Goal: Task Accomplishment & Management: Use online tool/utility

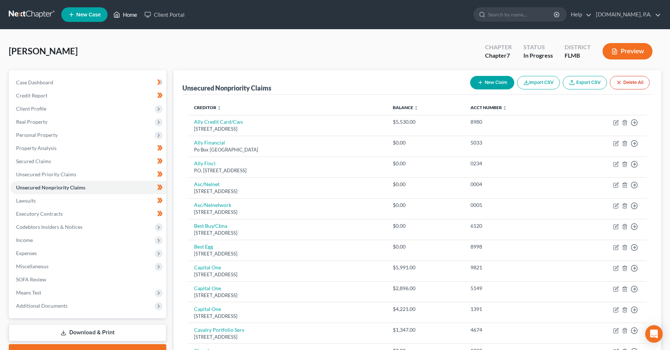
click at [117, 17] on icon at bounding box center [116, 14] width 7 height 9
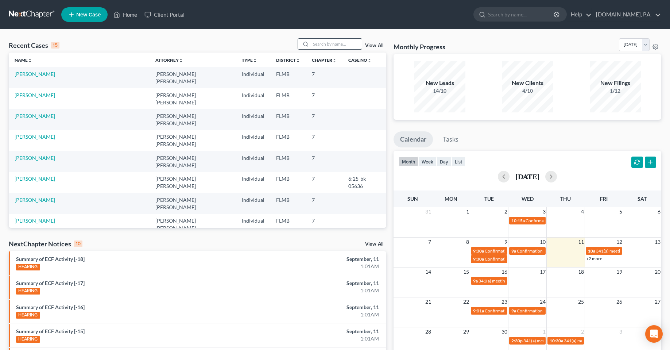
click at [320, 48] on input "search" at bounding box center [336, 44] width 51 height 11
click at [524, 20] on input "search" at bounding box center [521, 14] width 67 height 13
type input "side"
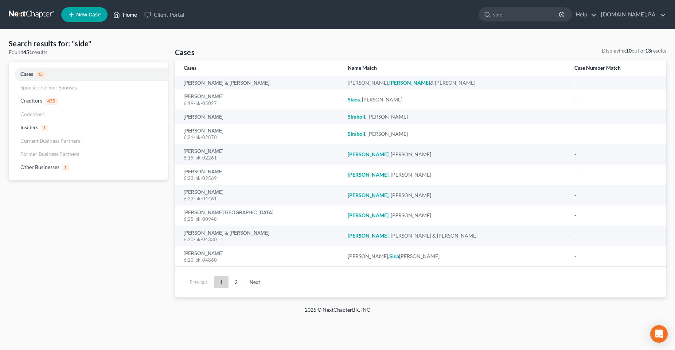
click at [122, 14] on link "Home" at bounding box center [125, 14] width 31 height 13
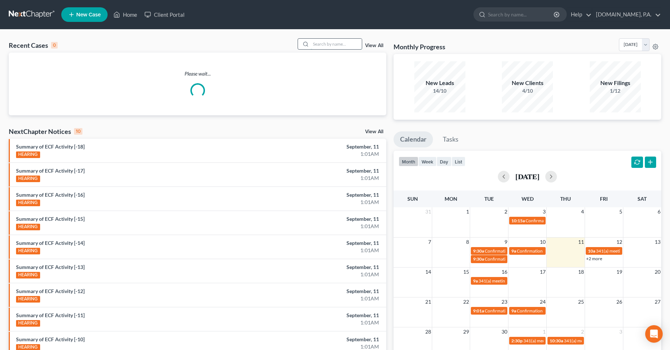
click at [319, 43] on input "search" at bounding box center [336, 44] width 51 height 11
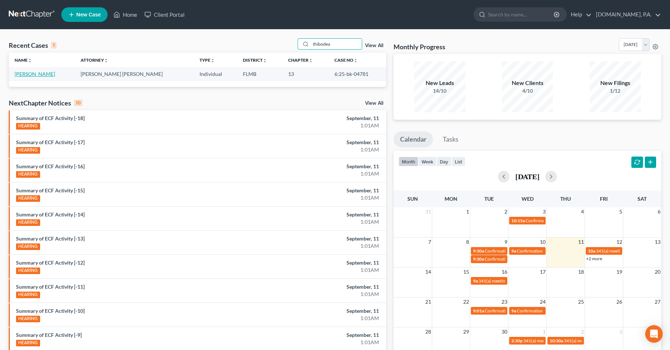
type input "thibodea"
click at [38, 73] on link "[PERSON_NAME]" at bounding box center [35, 74] width 40 height 6
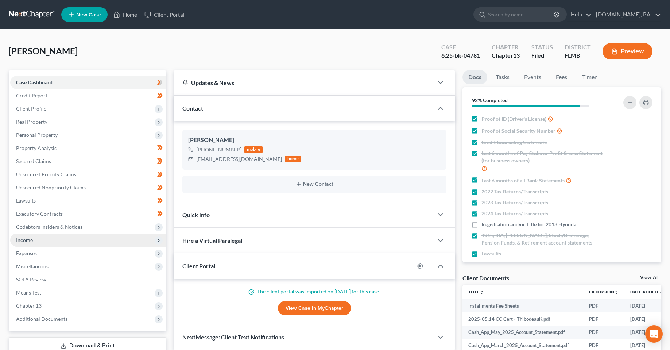
click at [27, 239] on span "Income" at bounding box center [24, 240] width 17 height 6
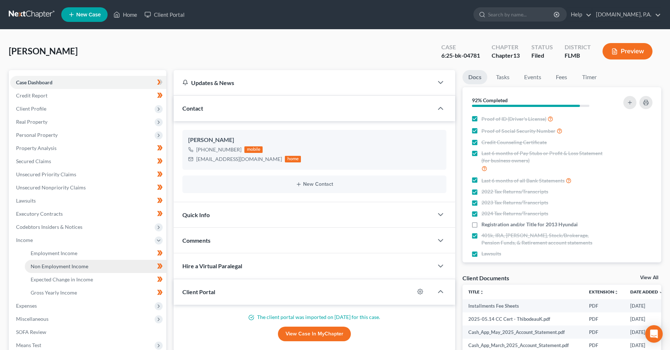
click at [50, 268] on span "Non Employment Income" at bounding box center [60, 266] width 58 height 6
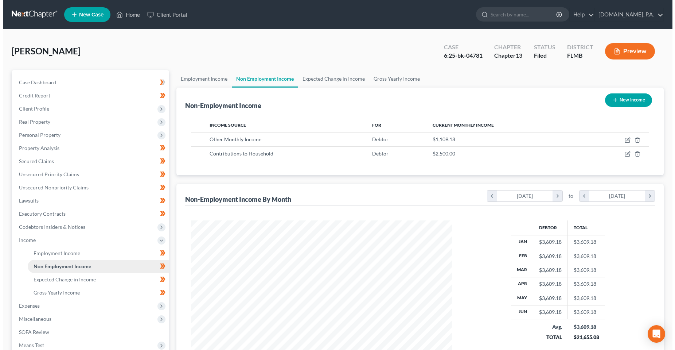
scroll to position [131, 276]
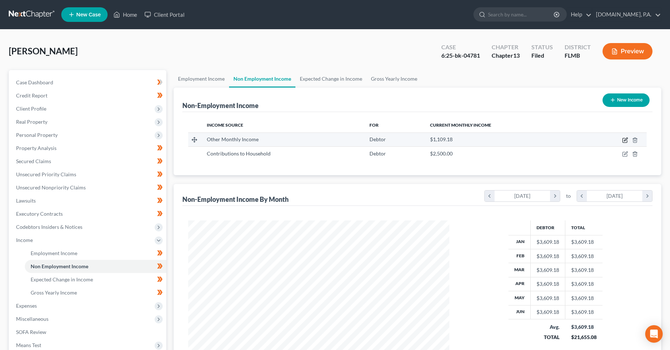
click at [626, 141] on icon "button" at bounding box center [625, 140] width 6 height 6
select select "13"
select select "0"
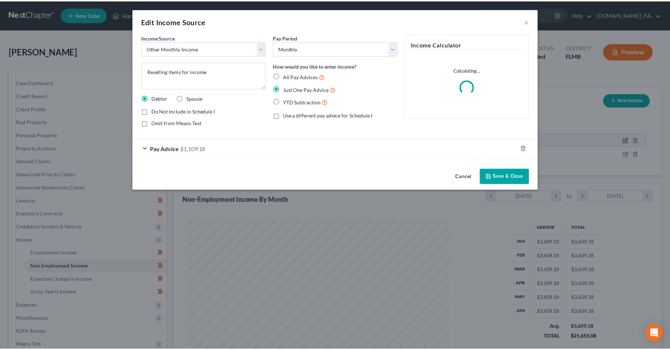
scroll to position [132, 278]
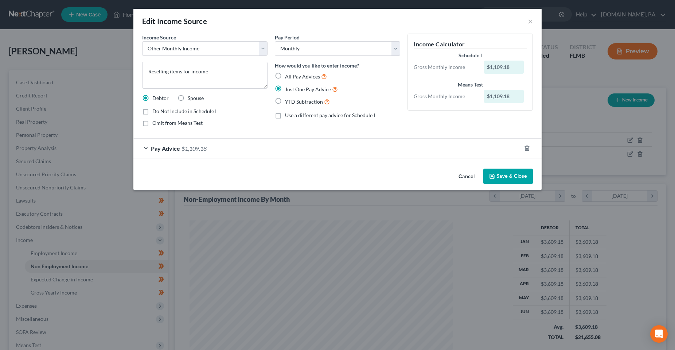
click at [315, 147] on div "Pay Advice $1,109.18" at bounding box center [327, 148] width 388 height 19
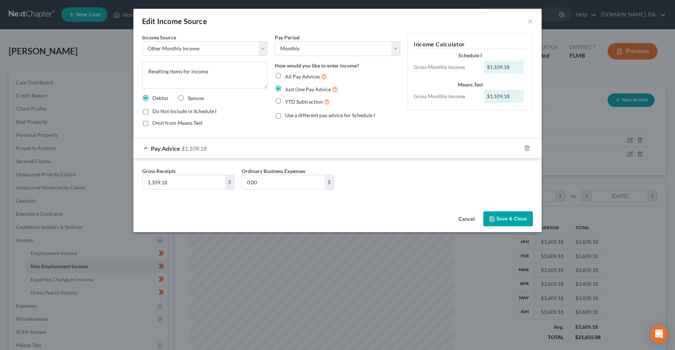
click at [317, 147] on div "Pay Advice $1,109.18" at bounding box center [327, 148] width 388 height 19
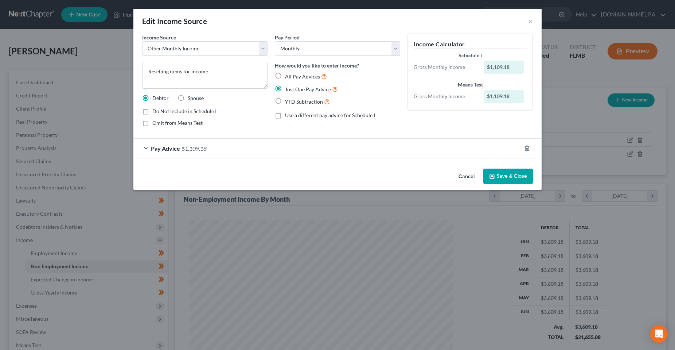
click at [527, 26] on div "Edit Income Source ×" at bounding box center [337, 21] width 408 height 25
drag, startPoint x: 531, startPoint y: 23, endPoint x: 526, endPoint y: 23, distance: 4.7
click at [530, 23] on button "×" at bounding box center [530, 21] width 5 height 9
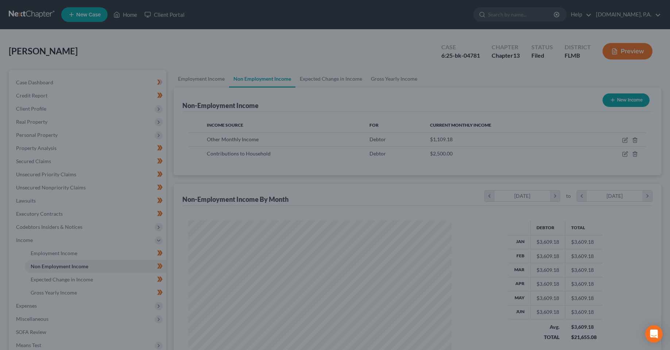
scroll to position [364473, 364327]
click at [276, 40] on div "[PERSON_NAME] Upgraded Case 6:25-bk-04781 Chapter Chapter 13 Status Filed Distr…" at bounding box center [335, 54] width 652 height 32
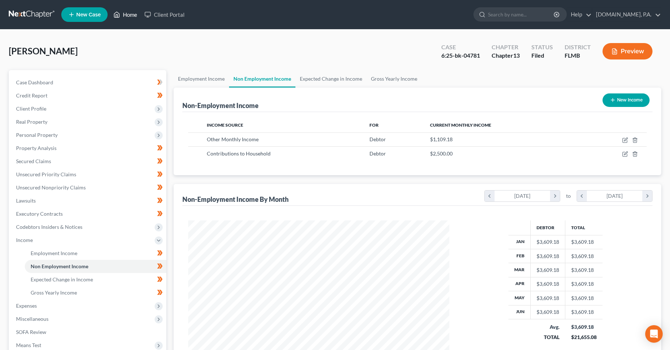
click at [121, 12] on link "Home" at bounding box center [125, 14] width 31 height 13
